Goal: Transaction & Acquisition: Obtain resource

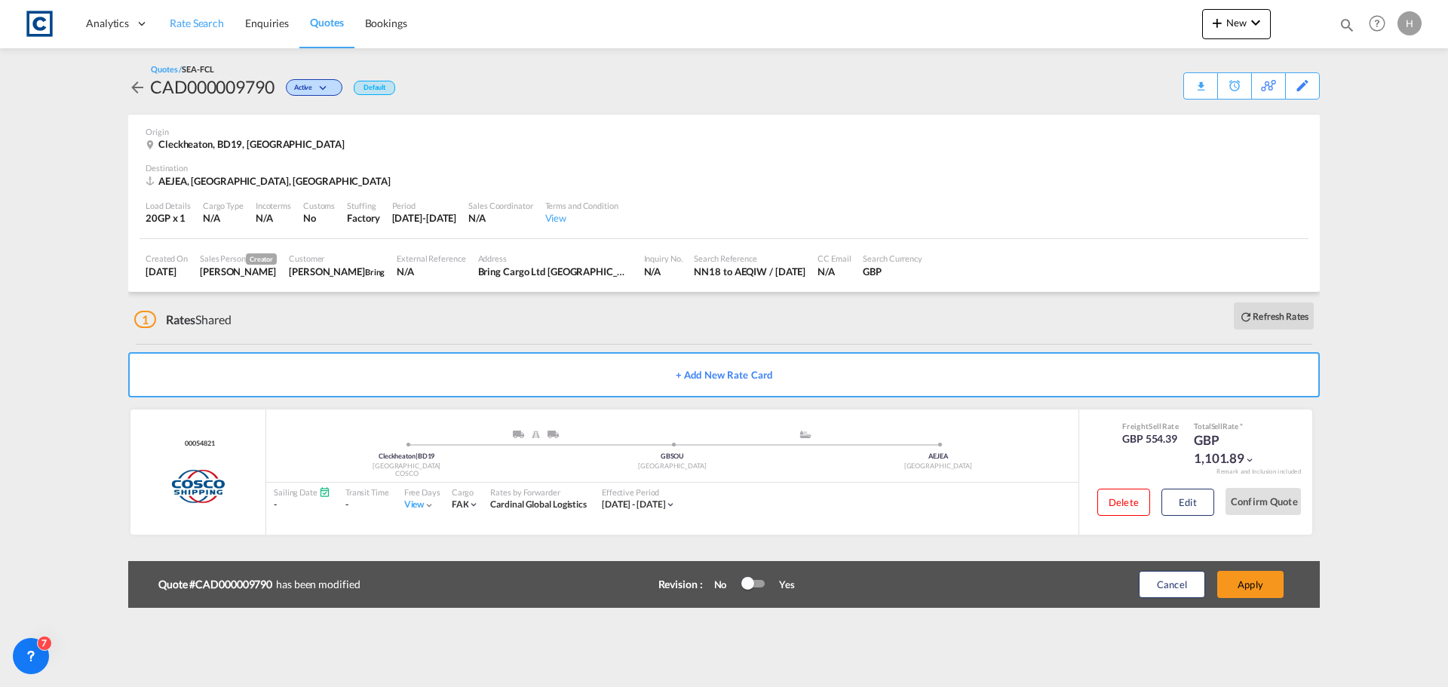
drag, startPoint x: 0, startPoint y: 0, endPoint x: 202, endPoint y: 19, distance: 203.0
click at [202, 19] on span "Rate Search" at bounding box center [197, 23] width 54 height 13
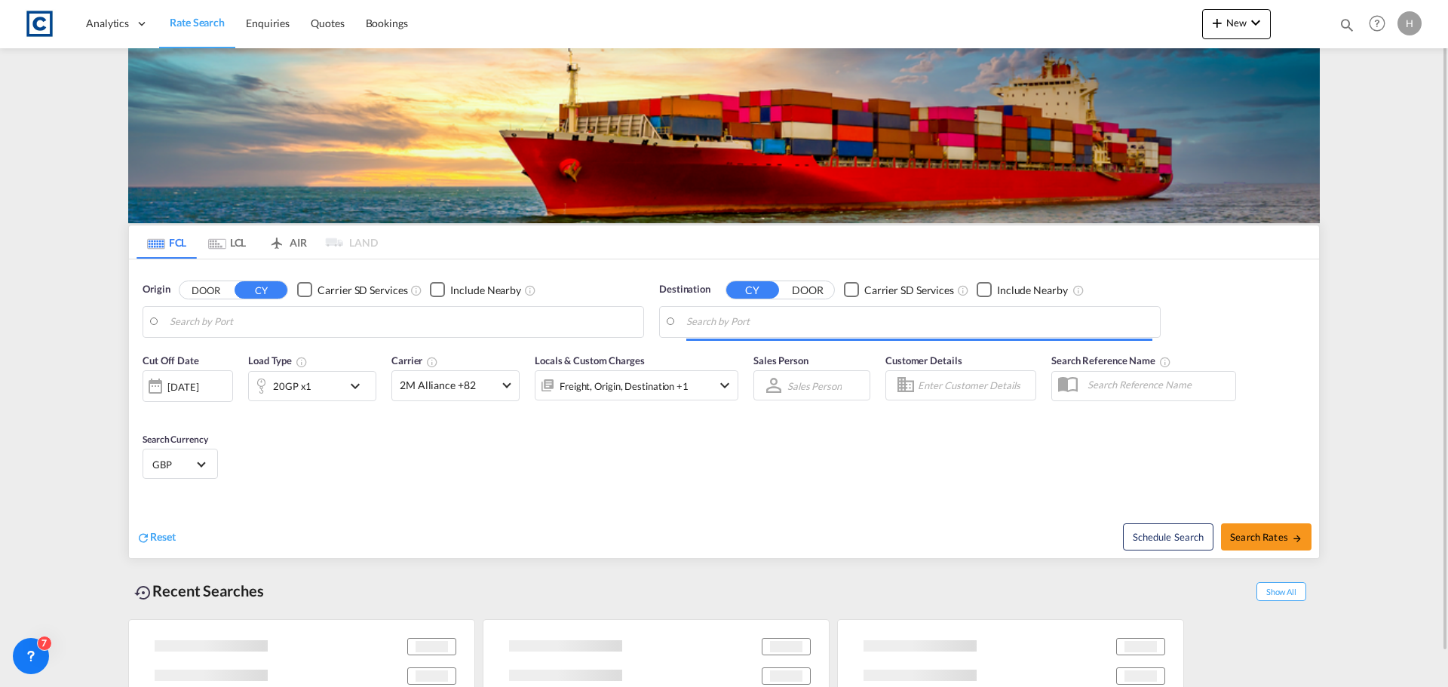
type input "GB-BD19, Kirklees"
type input "[GEOGRAPHIC_DATA], [GEOGRAPHIC_DATA]"
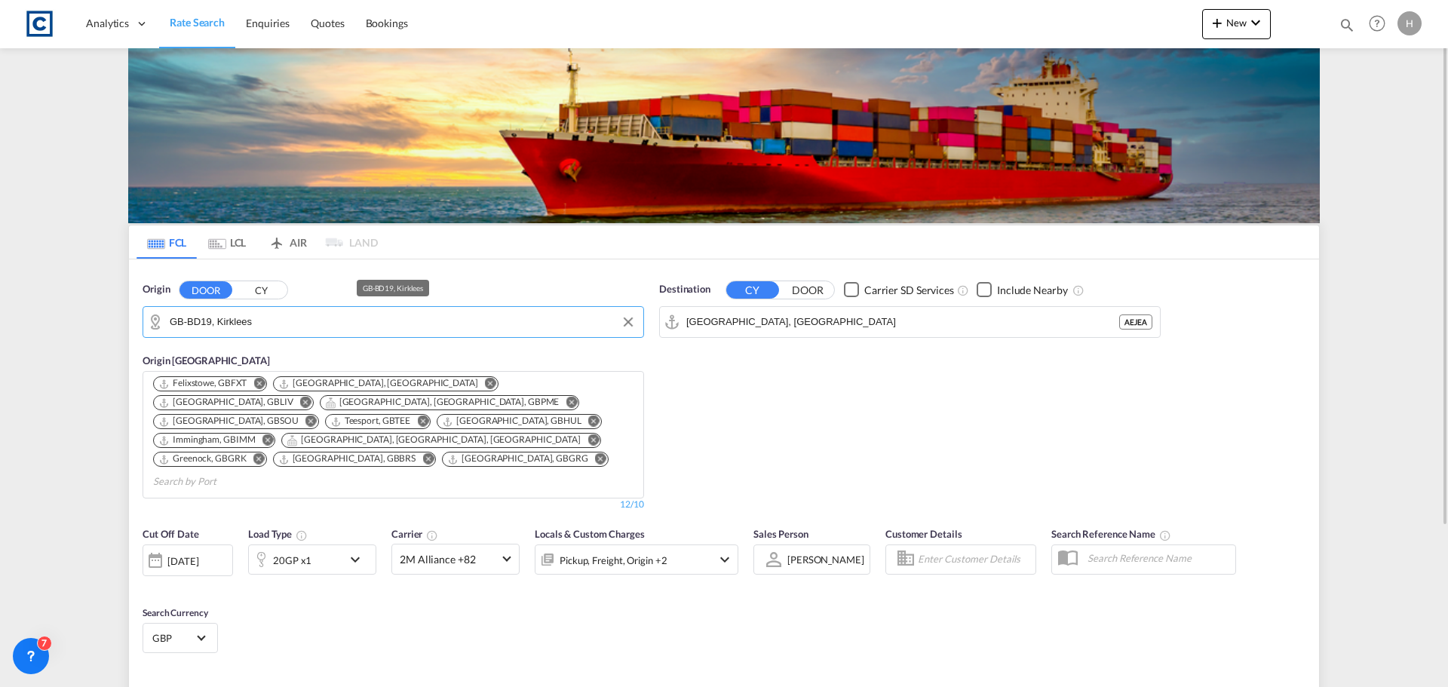
drag, startPoint x: 259, startPoint y: 319, endPoint x: 346, endPoint y: 320, distance: 87.5
click at [346, 320] on input "GB-BD19, Kirklees" at bounding box center [403, 322] width 466 height 23
drag, startPoint x: 302, startPoint y: 323, endPoint x: 93, endPoint y: 320, distance: 209.7
click at [94, 320] on md-content "Analytics Dashboard Rate Search Enquiries Quotes Bookings New Quote Bookings" at bounding box center [724, 343] width 1448 height 687
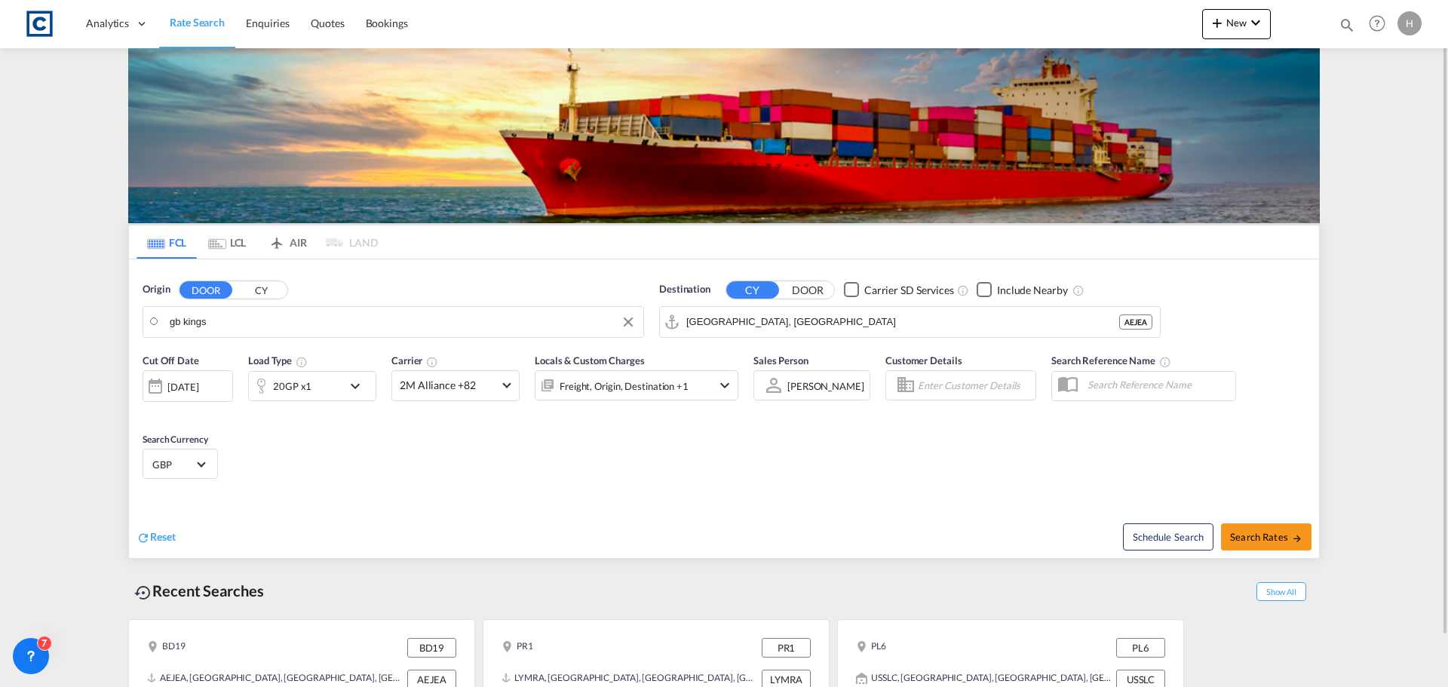
click at [235, 324] on body "Analytics Dashboard Rate Search Enquiries Quotes Bookings" at bounding box center [724, 343] width 1448 height 687
type input "g"
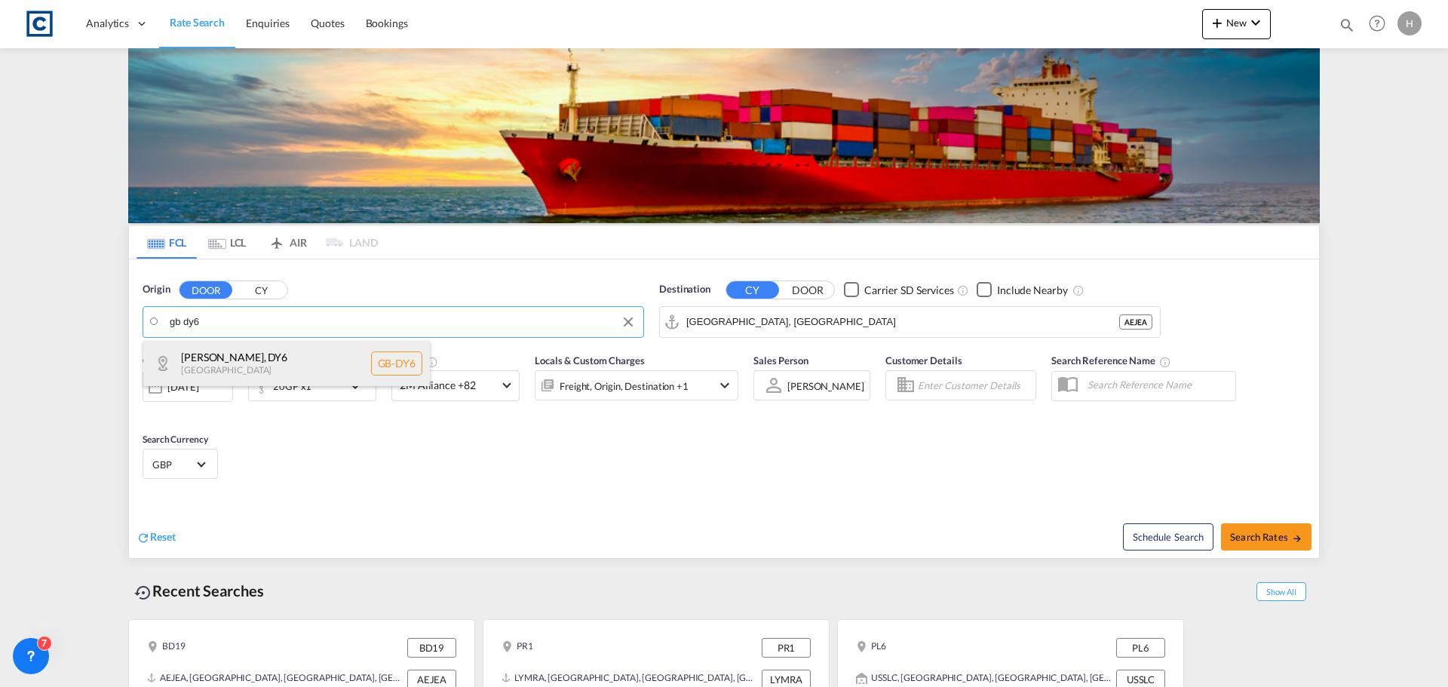
click at [279, 355] on div "[PERSON_NAME] , DY6 [GEOGRAPHIC_DATA] [GEOGRAPHIC_DATA]-DY6" at bounding box center [286, 363] width 287 height 45
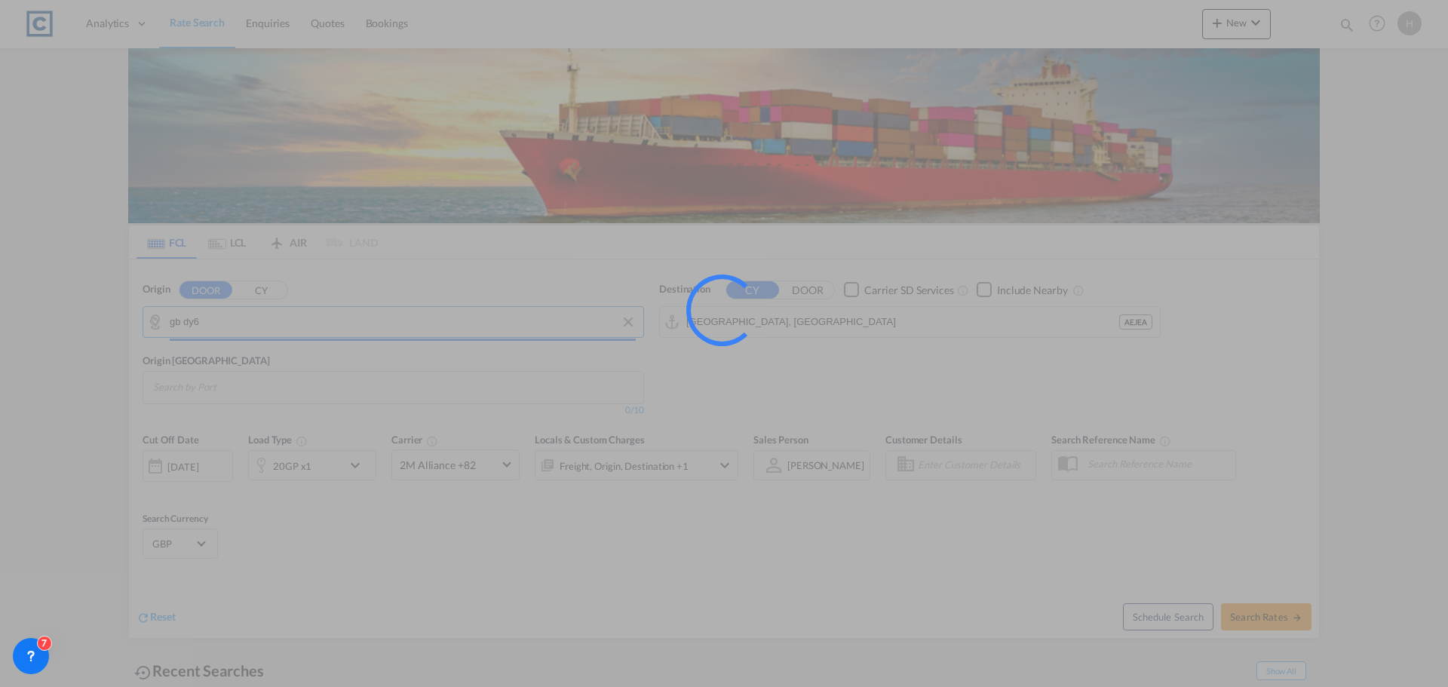
type input "GB-DY6, [GEOGRAPHIC_DATA]"
click at [898, 328] on div at bounding box center [724, 343] width 1448 height 687
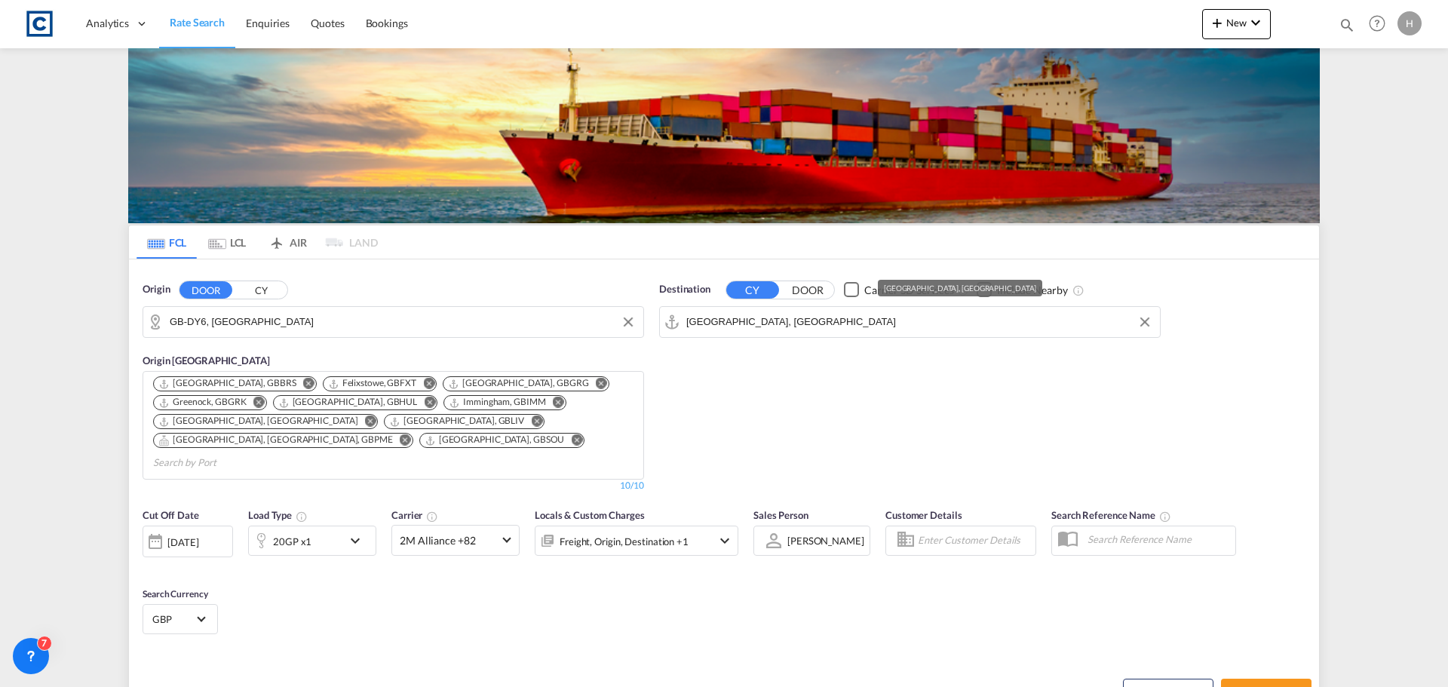
click at [898, 328] on input "[GEOGRAPHIC_DATA], [GEOGRAPHIC_DATA]" at bounding box center [919, 322] width 466 height 23
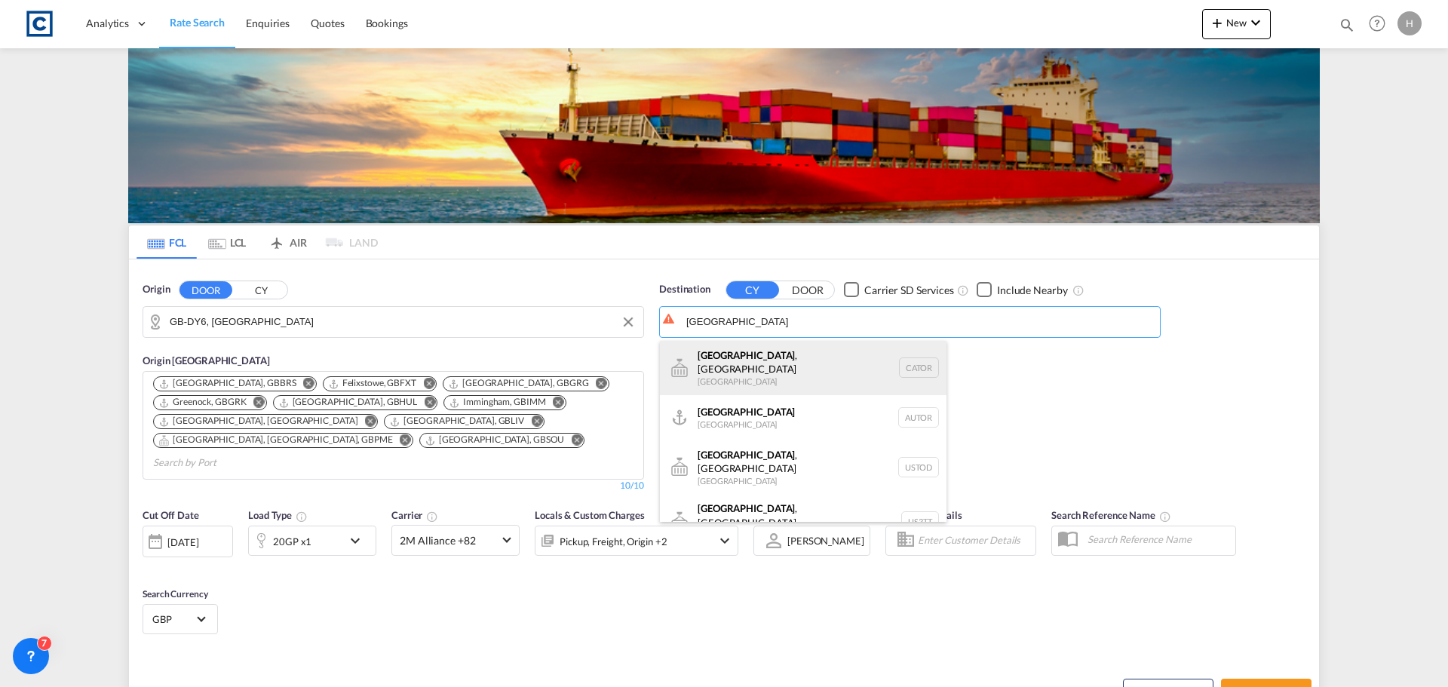
click at [839, 367] on div "[GEOGRAPHIC_DATA] , ON [GEOGRAPHIC_DATA] CATOR" at bounding box center [803, 368] width 287 height 54
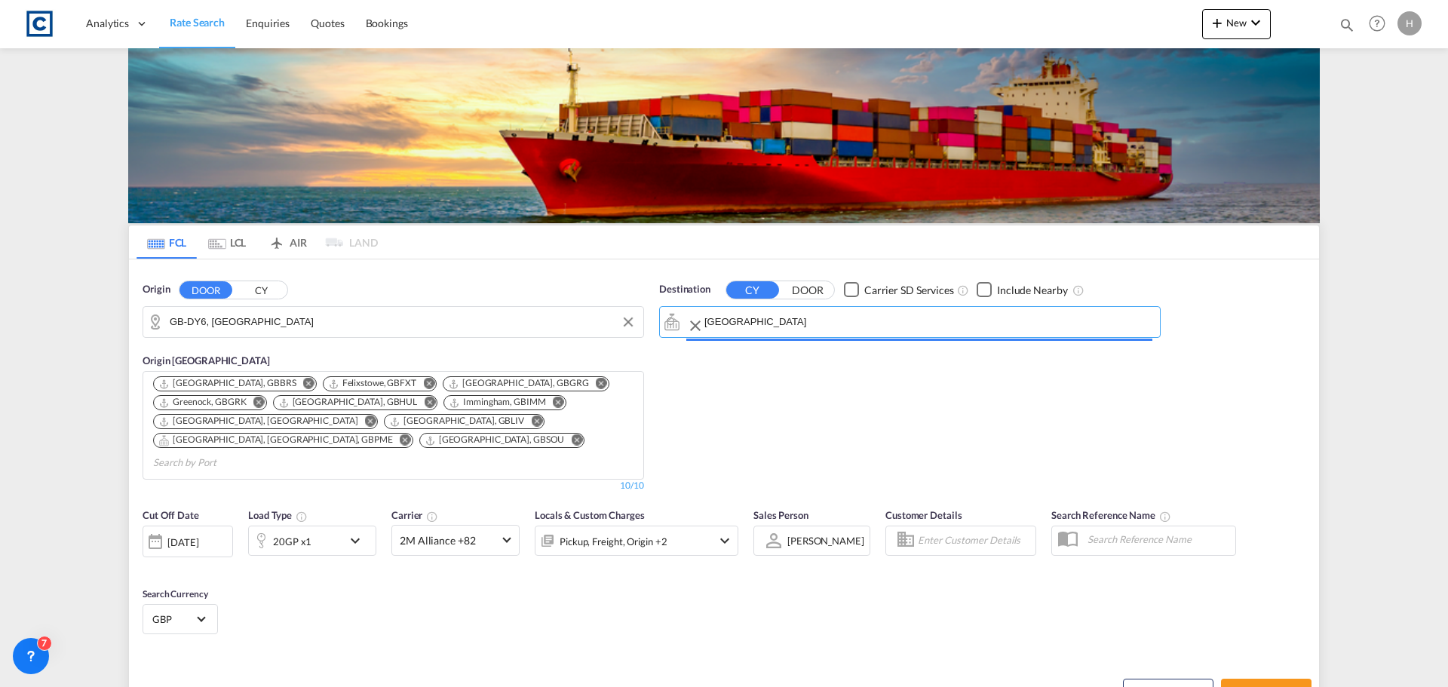
type input "[GEOGRAPHIC_DATA], [GEOGRAPHIC_DATA], CATOR"
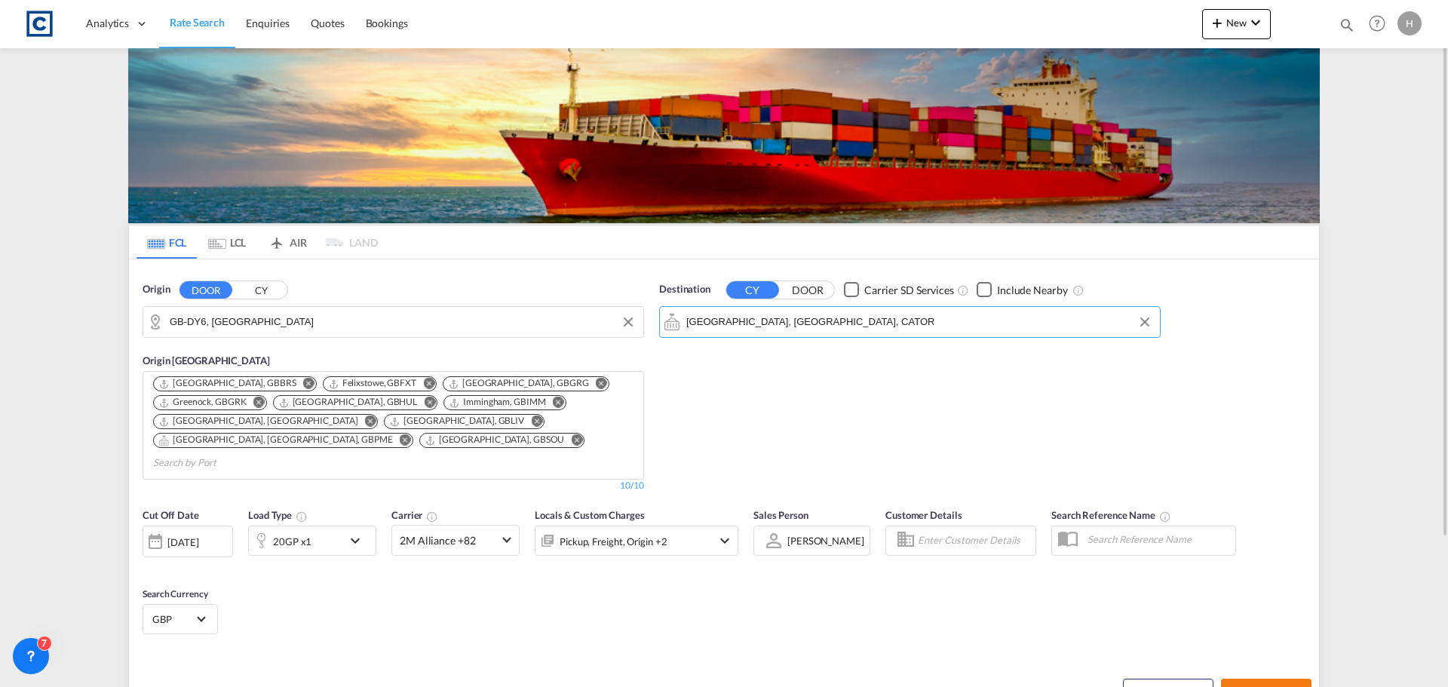
click at [1248, 686] on span "Search Rates" at bounding box center [1266, 692] width 72 height 12
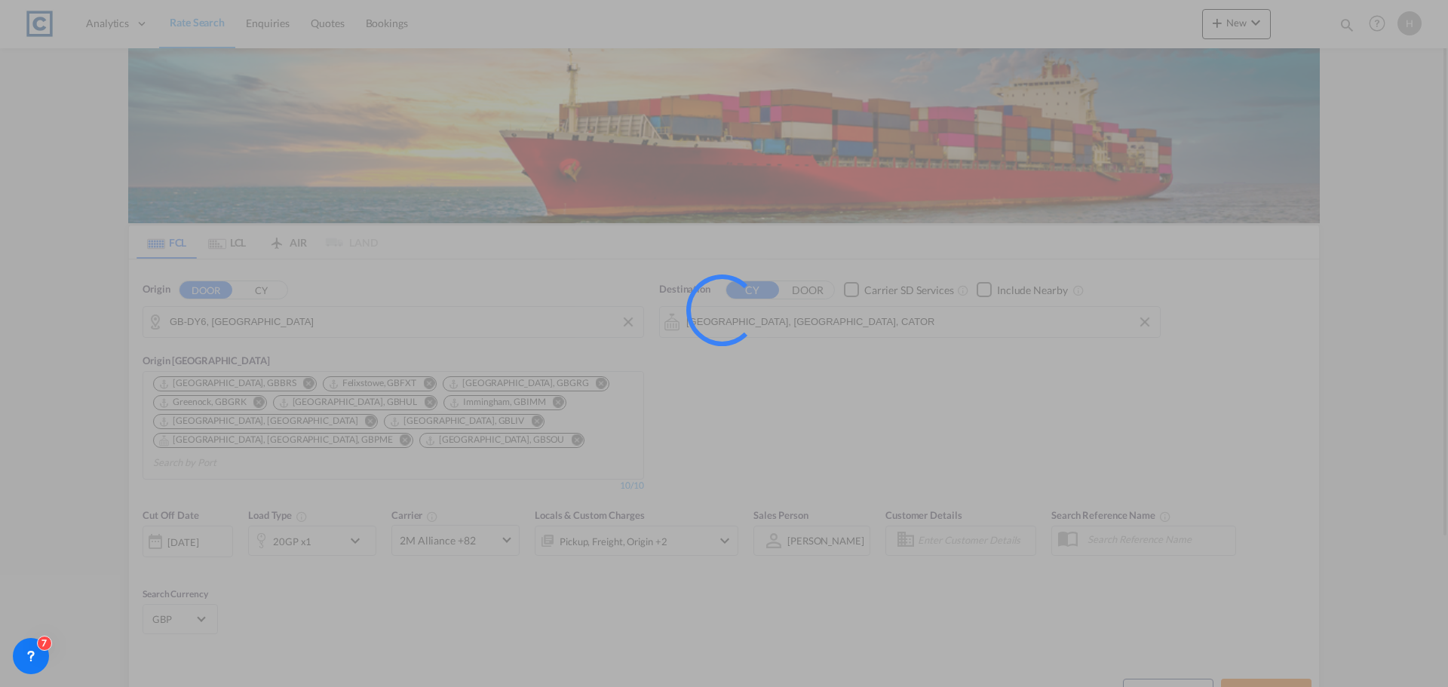
type input "DY6 to CATOR / [DATE]"
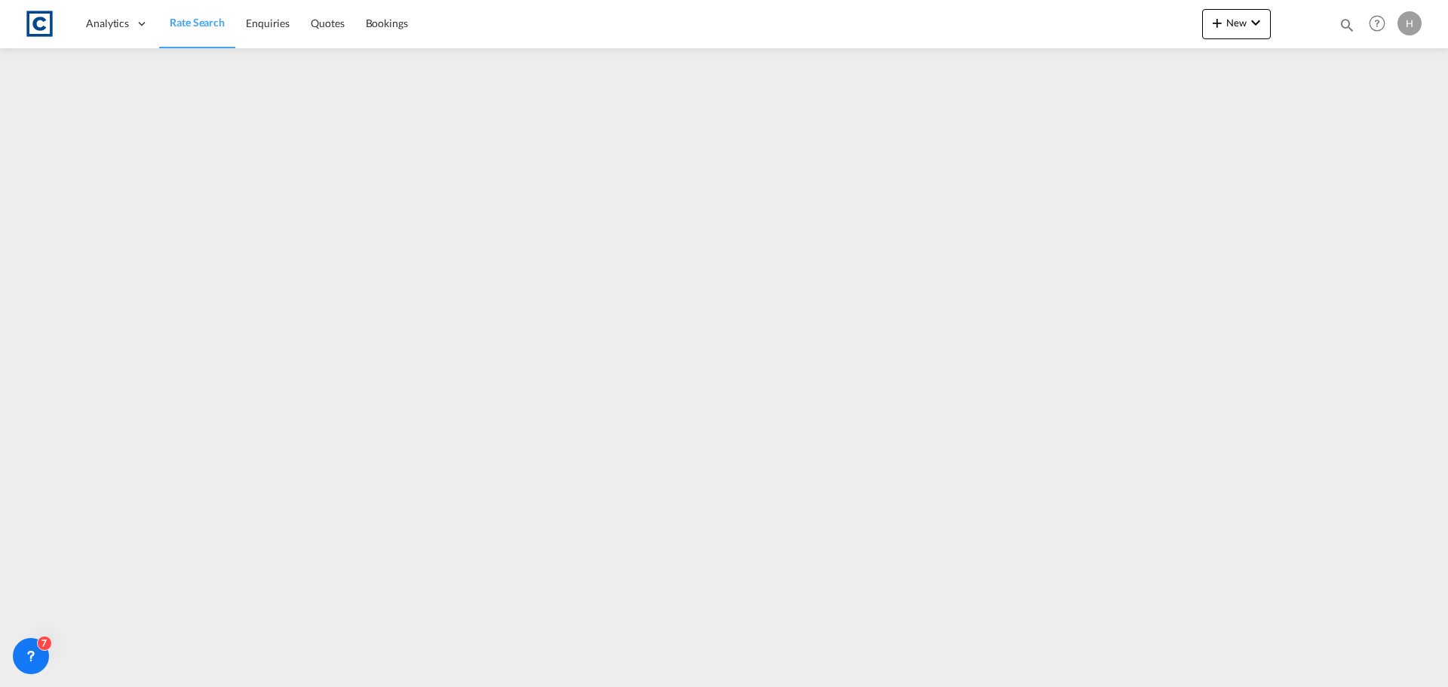
click at [182, 14] on link "Rate Search" at bounding box center [197, 23] width 76 height 49
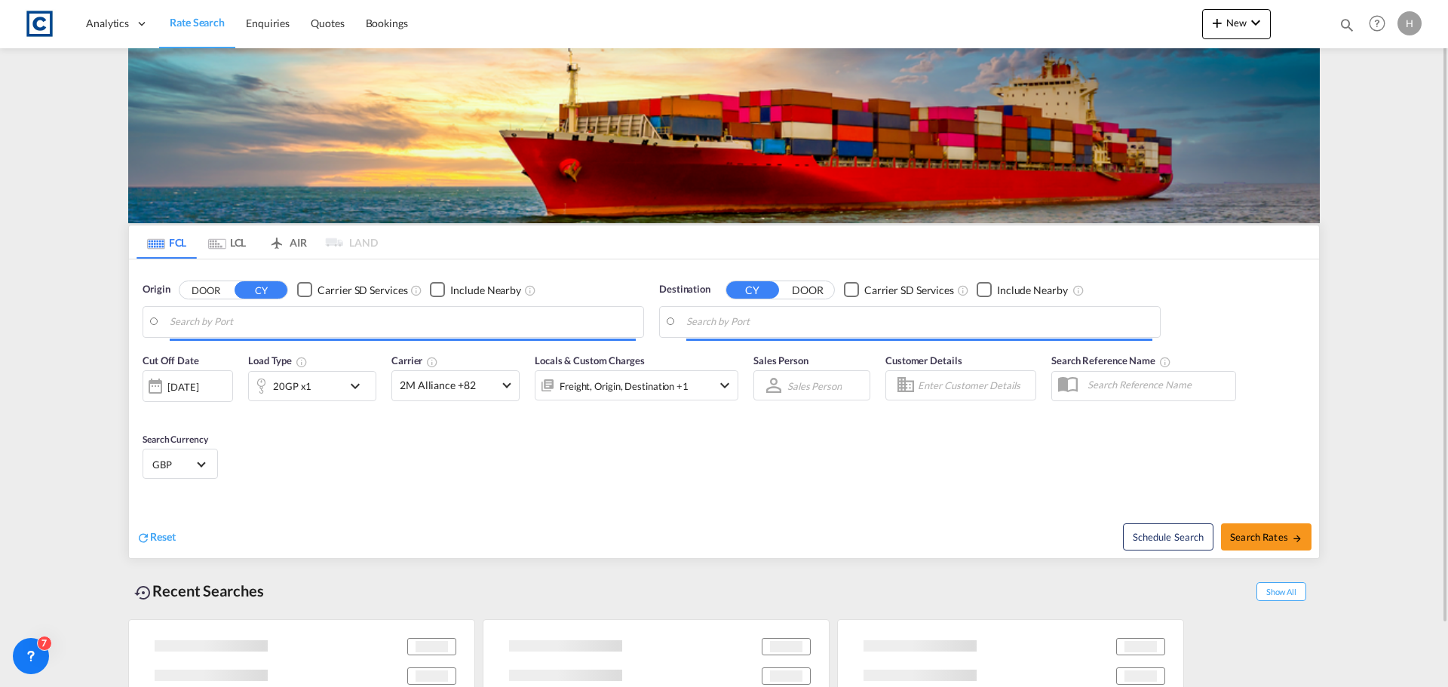
type input "GB-DY6, [GEOGRAPHIC_DATA]"
type input "[GEOGRAPHIC_DATA], [GEOGRAPHIC_DATA], CATOR"
